Goal: Information Seeking & Learning: Learn about a topic

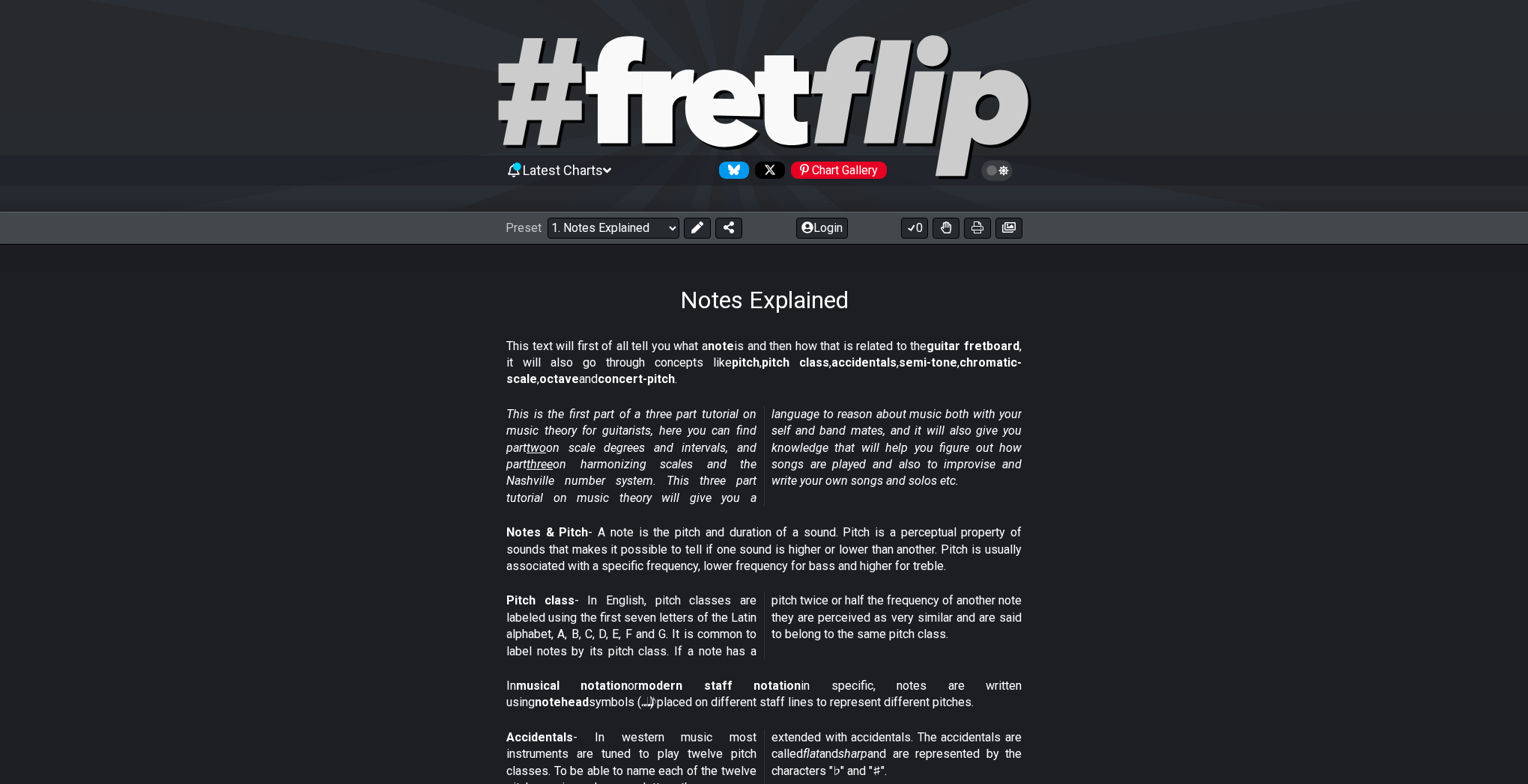
drag, startPoint x: 682, startPoint y: 343, endPoint x: 730, endPoint y: 347, distance: 48.2
click at [730, 347] on p "This text will first of all tell you what a note is and then how that is relate…" at bounding box center [763, 364] width 515 height 50
drag, startPoint x: 703, startPoint y: 365, endPoint x: 771, endPoint y: 372, distance: 68.4
click at [771, 372] on p "This text will first of all tell you what a note is and then how that is relate…" at bounding box center [763, 364] width 515 height 50
drag, startPoint x: 707, startPoint y: 362, endPoint x: 999, endPoint y: 368, distance: 292.1
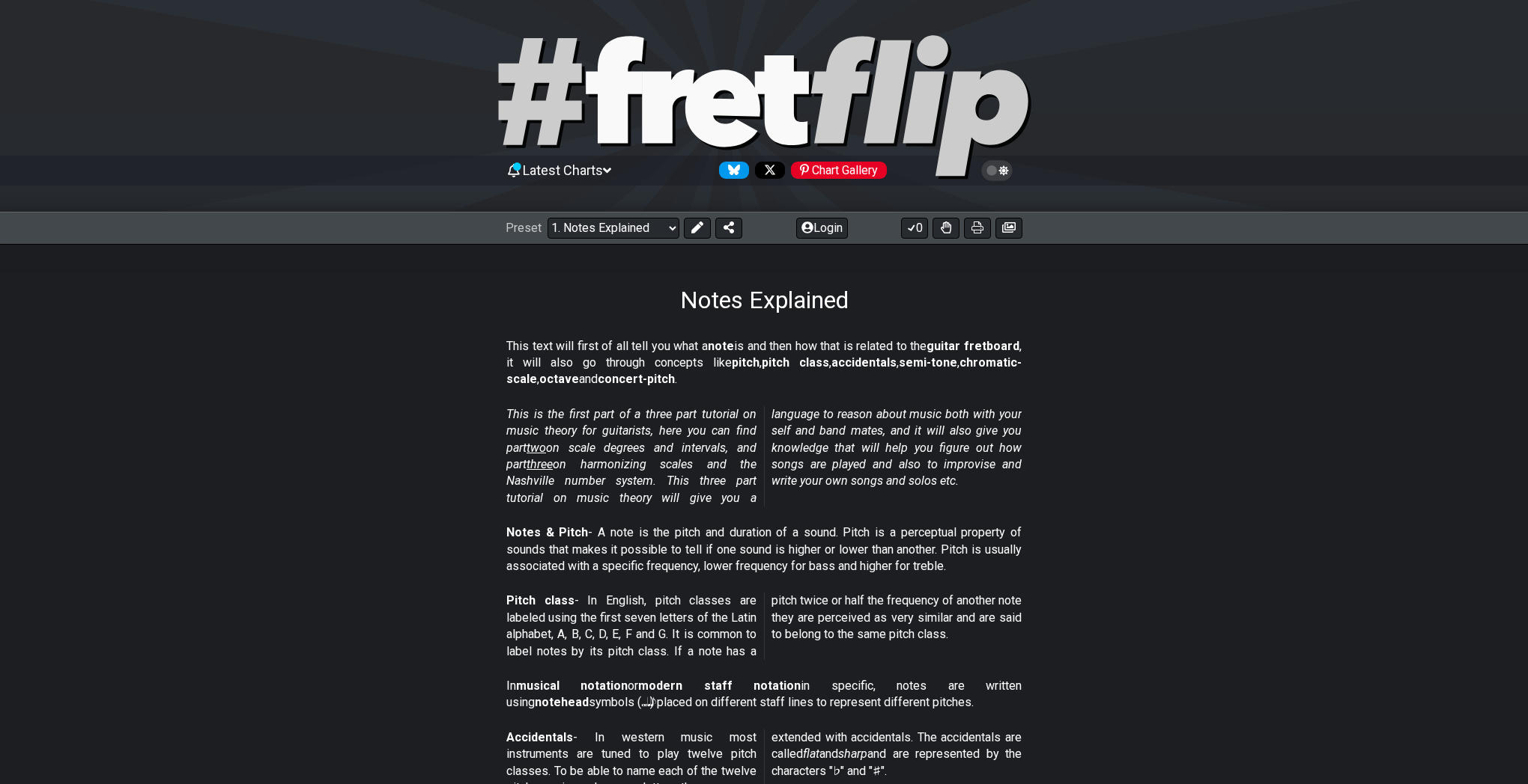
click at [975, 369] on p "This text will first of all tell you what a note is and then how that is relate…" at bounding box center [763, 364] width 515 height 50
drag, startPoint x: 991, startPoint y: 365, endPoint x: 767, endPoint y: 362, distance: 224.0
click at [768, 362] on p "This text will first of all tell you what a note is and then how that is relate…" at bounding box center [763, 364] width 515 height 50
drag, startPoint x: 672, startPoint y: 305, endPoint x: 880, endPoint y: 431, distance: 243.2
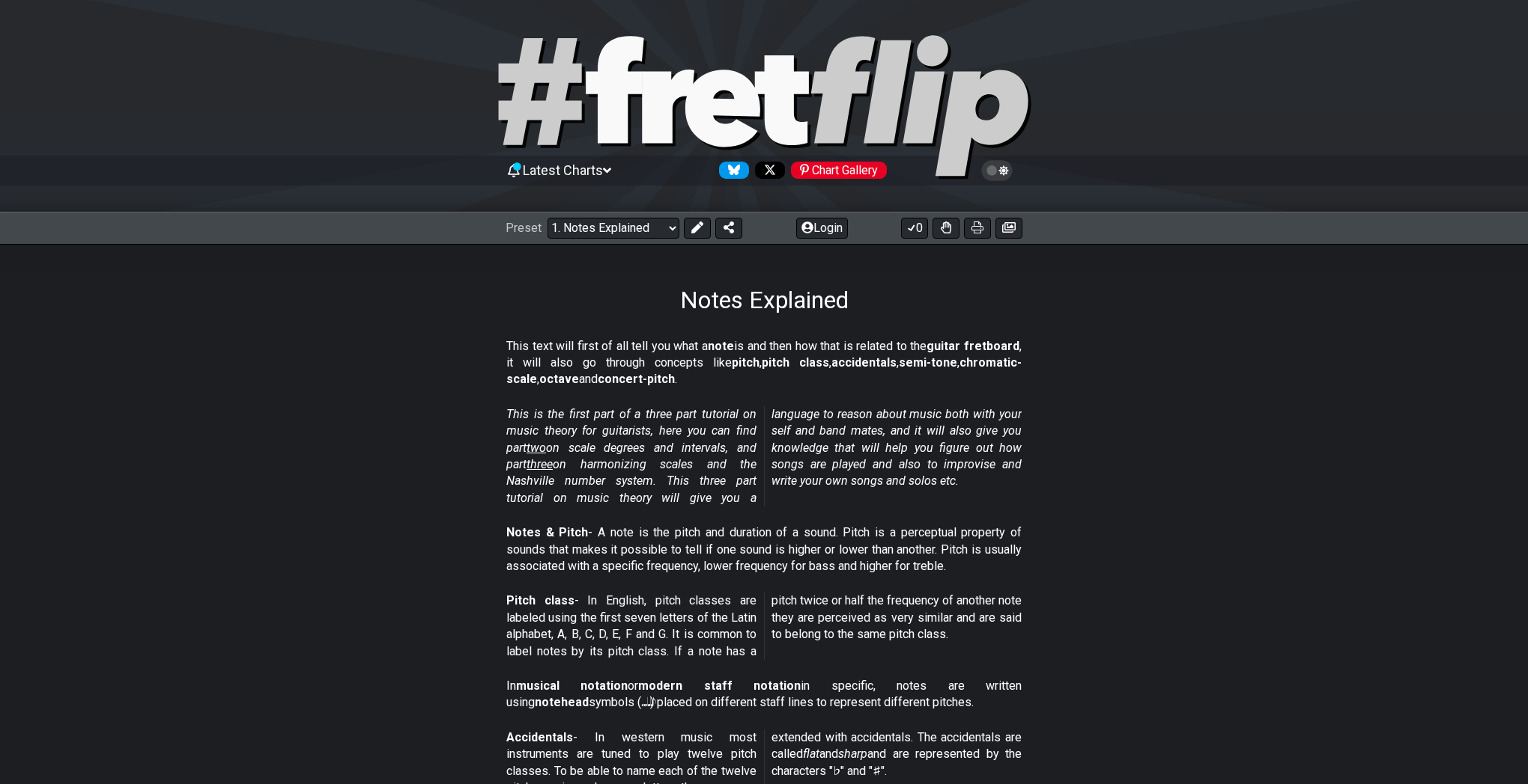
click at [1019, 425] on em "This is the first part of a three part tutorial on music theory for guitarists,…" at bounding box center [763, 456] width 515 height 98
drag, startPoint x: 1016, startPoint y: 431, endPoint x: 1025, endPoint y: 433, distance: 9.2
drag, startPoint x: 787, startPoint y: 335, endPoint x: 969, endPoint y: 398, distance: 192.6
click at [969, 398] on div "This text will first of all tell you what a note is and then how that is relate…" at bounding box center [763, 366] width 515 height 68
